Goal: Navigation & Orientation: Find specific page/section

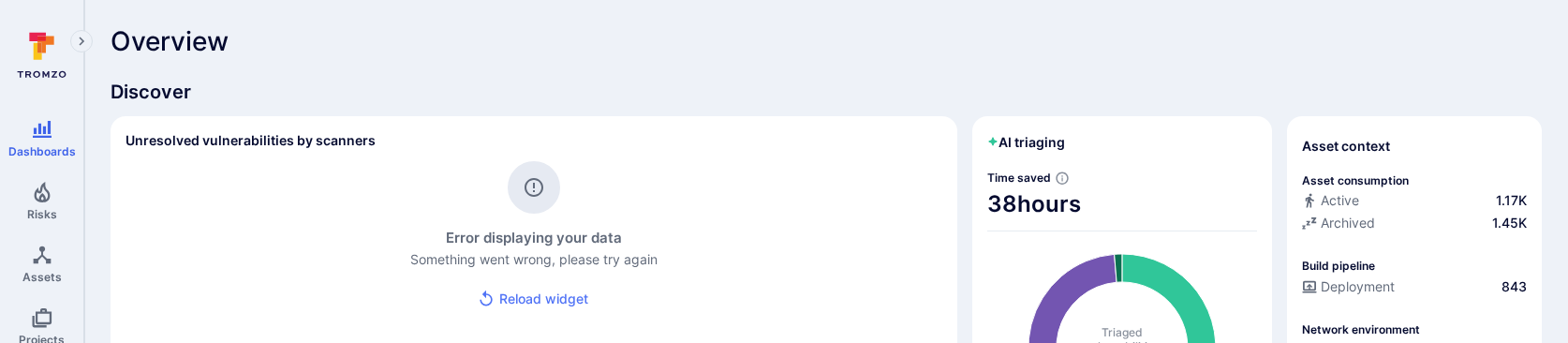
scroll to position [1, 0]
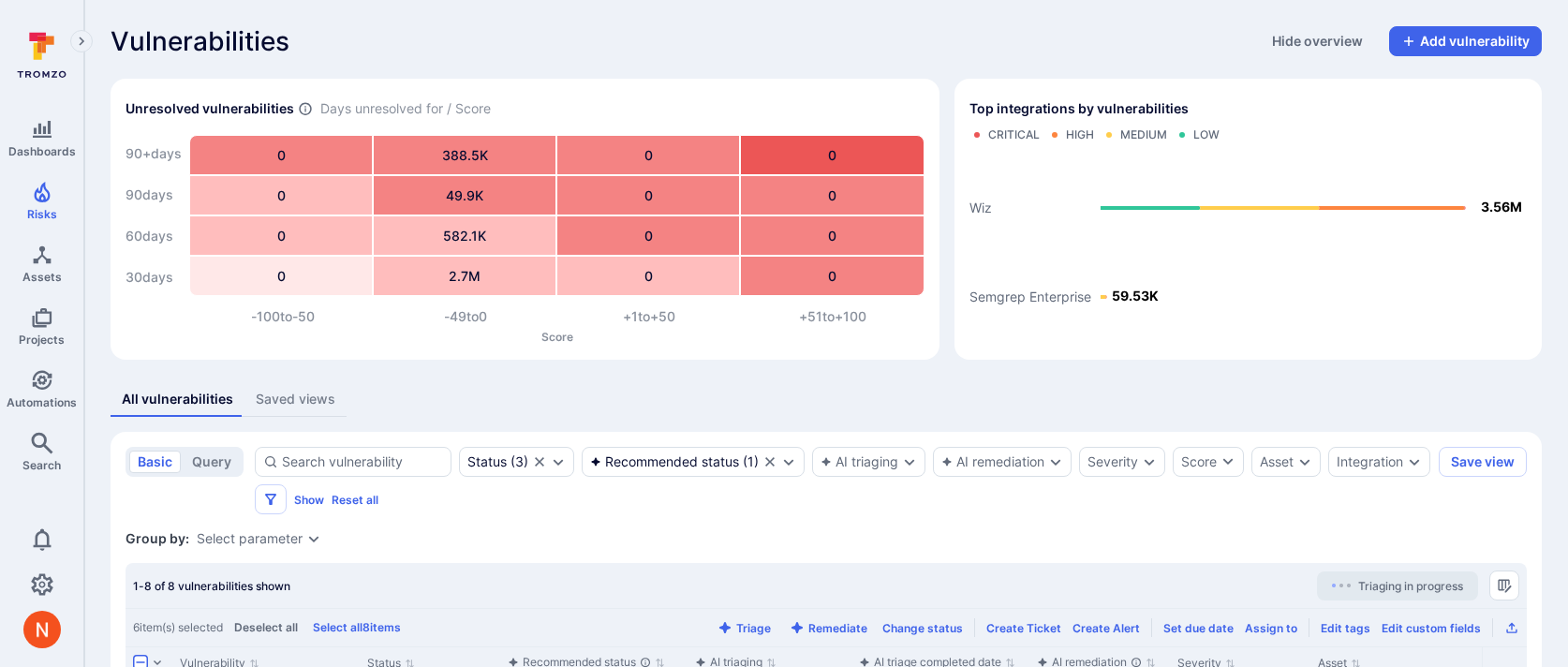
scroll to position [505, 0]
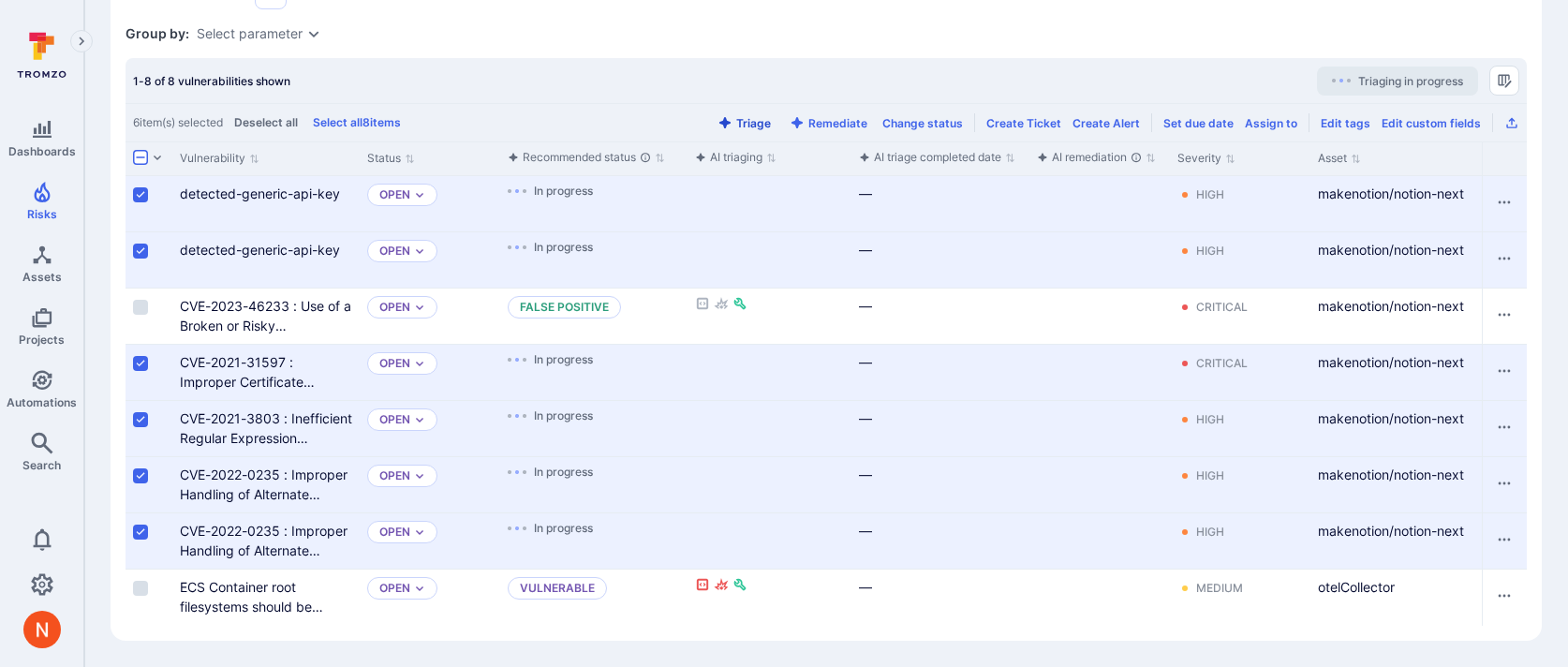
click at [769, 117] on button "Triage" at bounding box center [744, 123] width 61 height 14
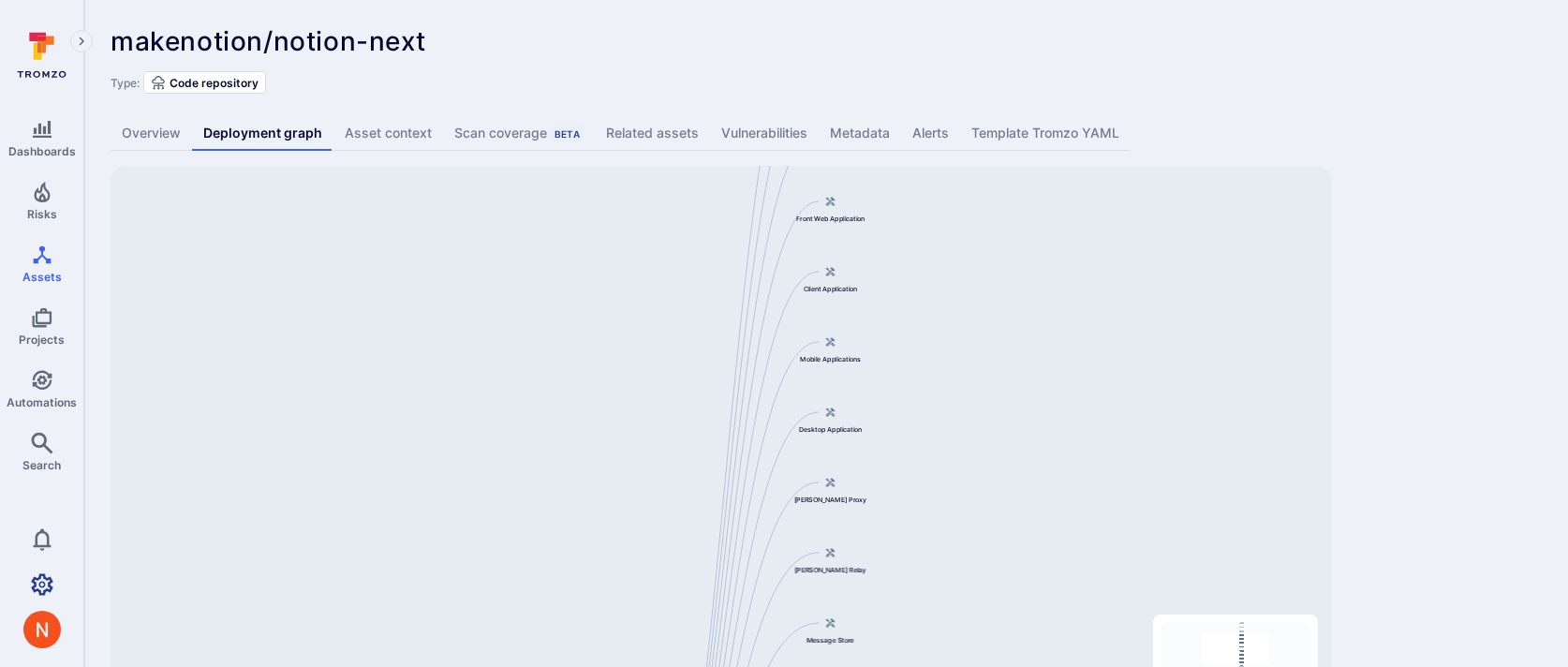
click at [50, 574] on icon "Settings" at bounding box center [42, 584] width 22 height 22
